Goal: Task Accomplishment & Management: Use online tool/utility

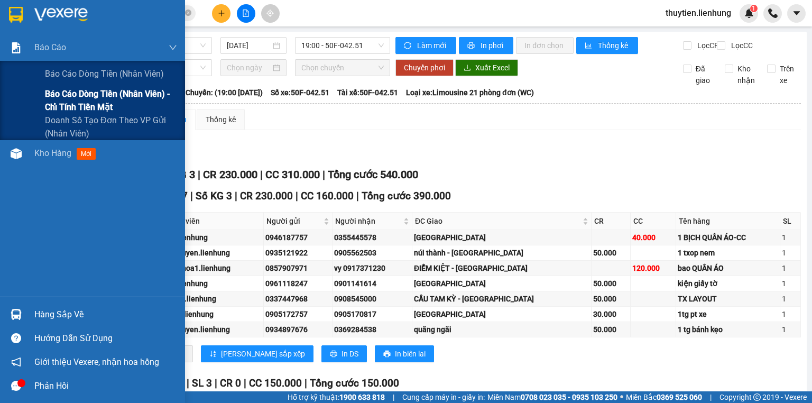
click at [58, 90] on span "Báo cáo dòng tiền (nhân viên) - chỉ tính tiền mặt" at bounding box center [111, 100] width 132 height 26
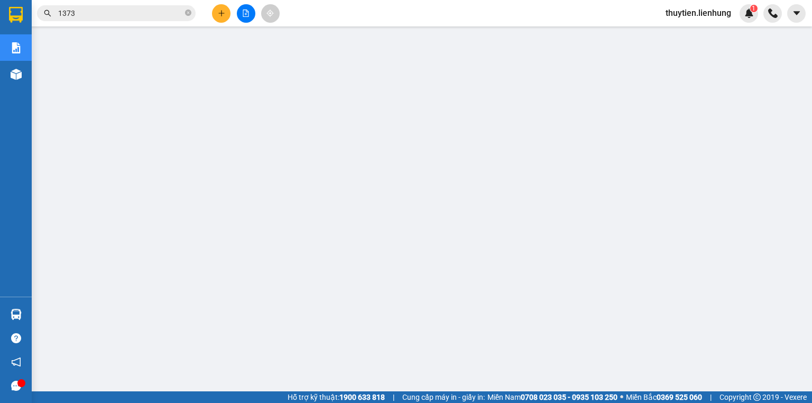
click at [245, 8] on button at bounding box center [246, 13] width 19 height 19
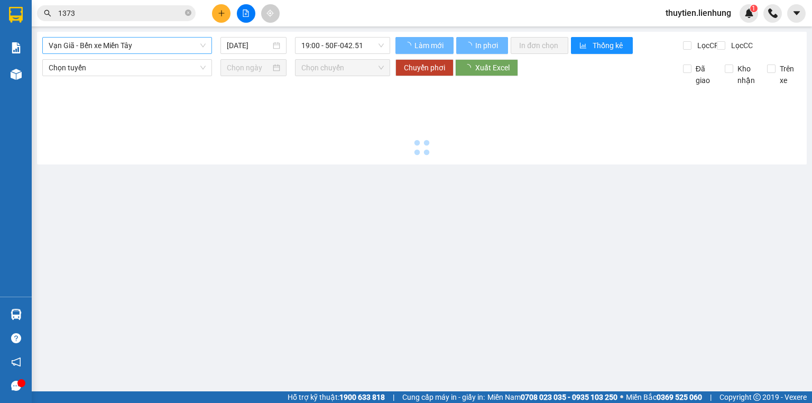
click at [144, 47] on span "Vạn Giã - Bến xe Miền Tây" at bounding box center [127, 46] width 157 height 16
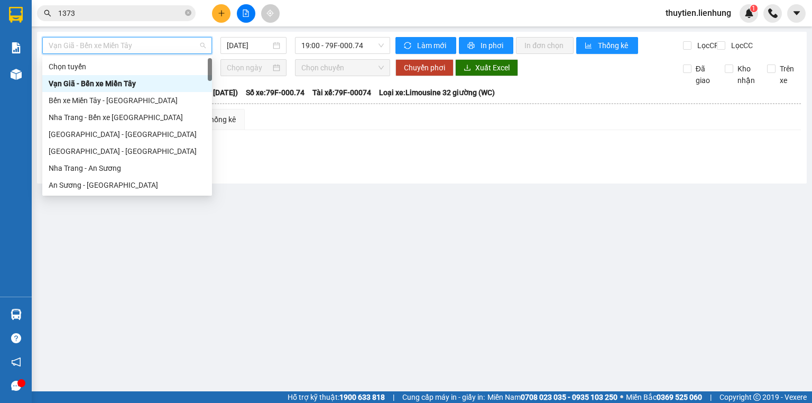
type input "4"
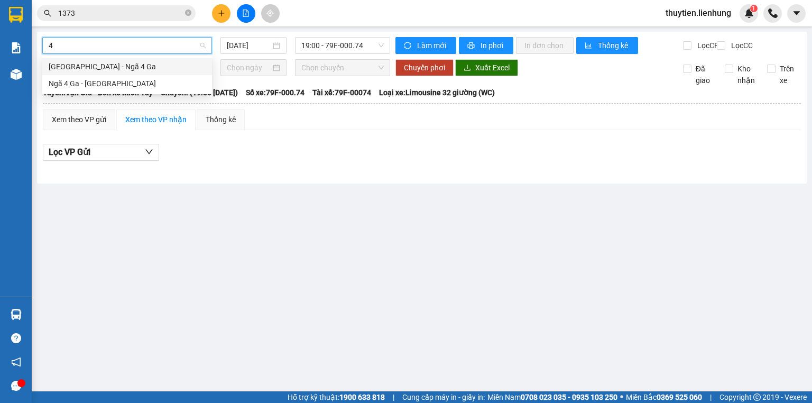
click at [197, 66] on div "Nha Trang - Ngã 4 Ga" at bounding box center [127, 67] width 157 height 12
type input "15/08/2025"
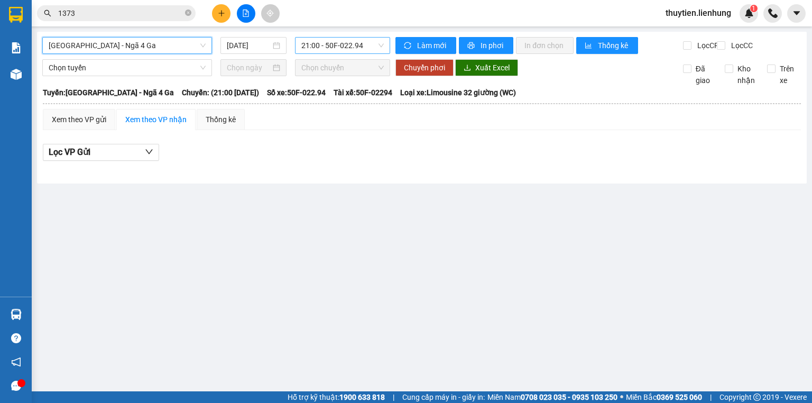
click at [311, 49] on span "21:00 - 50F-022.94" at bounding box center [342, 46] width 83 height 16
click at [324, 98] on div "22:00 - 79F-000.24" at bounding box center [342, 101] width 82 height 12
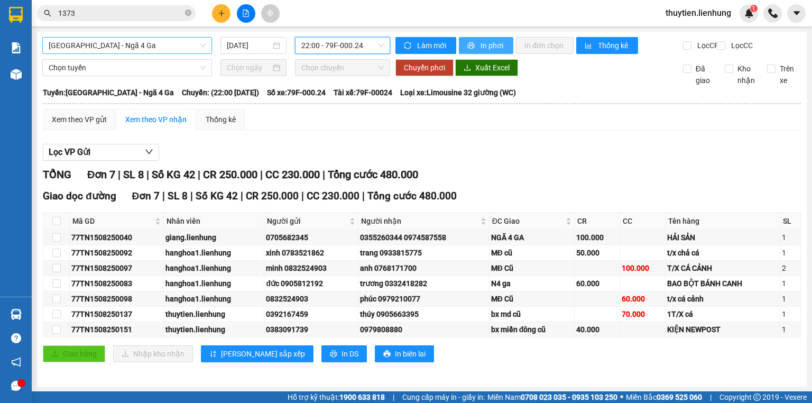
click at [491, 40] on span "In phơi" at bounding box center [493, 46] width 24 height 12
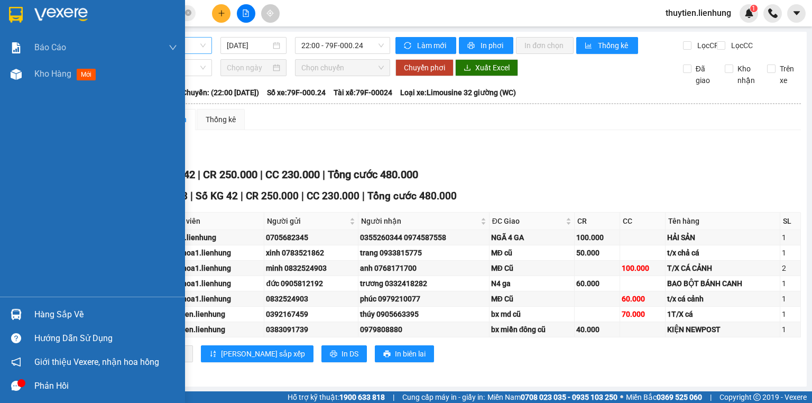
click at [16, 5] on div at bounding box center [16, 14] width 19 height 19
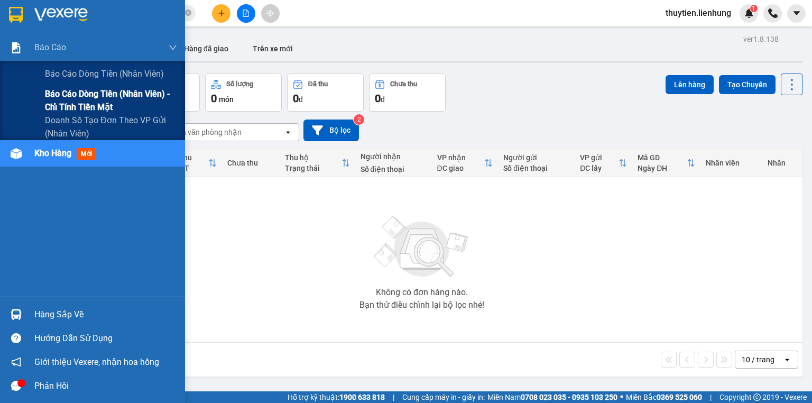
click at [76, 102] on span "Báo cáo dòng tiền (nhân viên) - chỉ tính tiền mặt" at bounding box center [111, 100] width 132 height 26
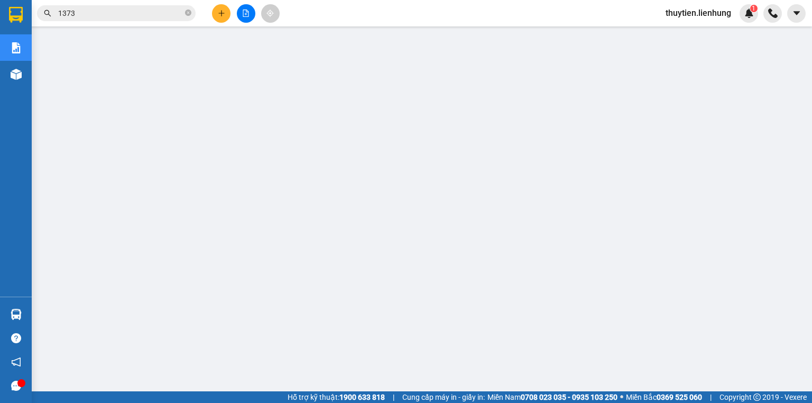
click at [686, 11] on span "thuytien.lienhung" at bounding box center [698, 12] width 82 height 13
click at [684, 32] on span "Đăng xuất" at bounding box center [702, 33] width 61 height 12
